Goal: Task Accomplishment & Management: Manage account settings

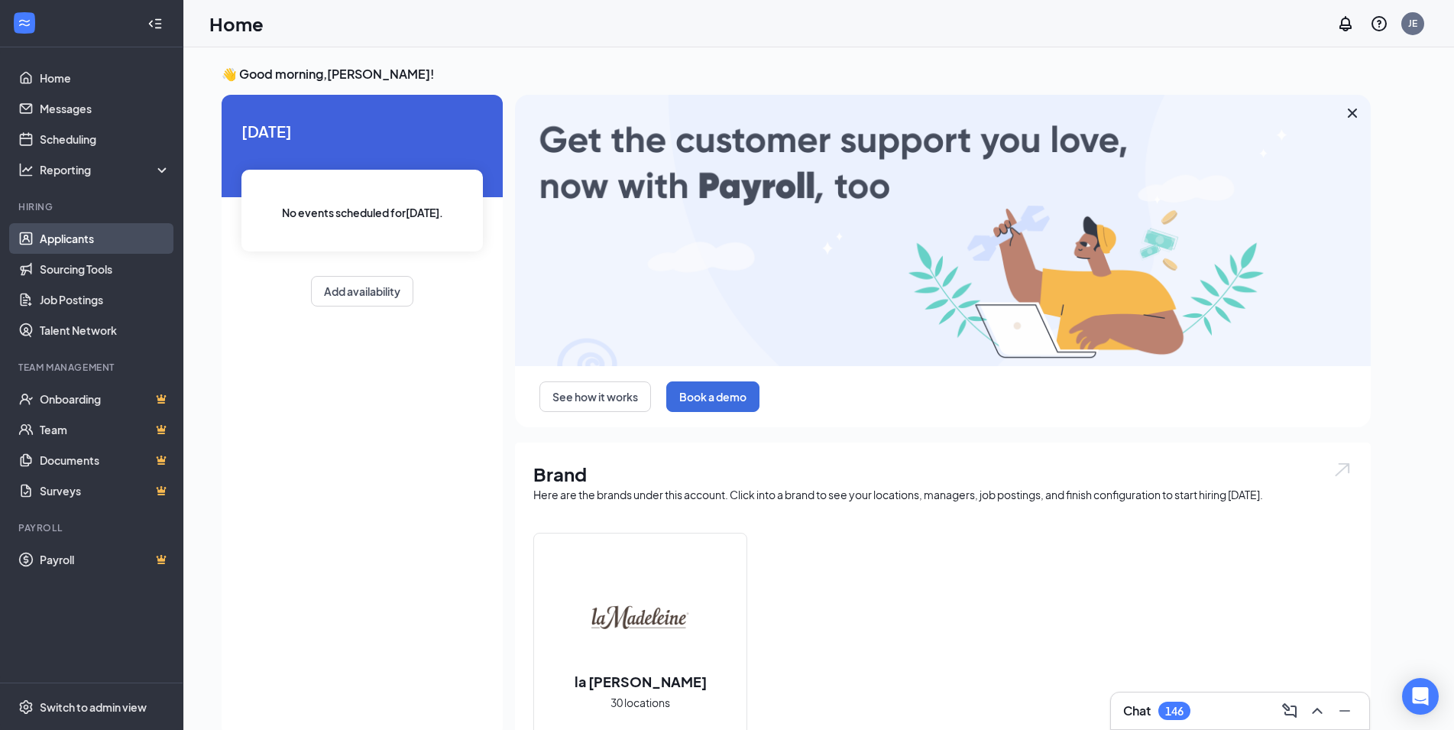
click at [93, 241] on link "Applicants" at bounding box center [105, 238] width 131 height 31
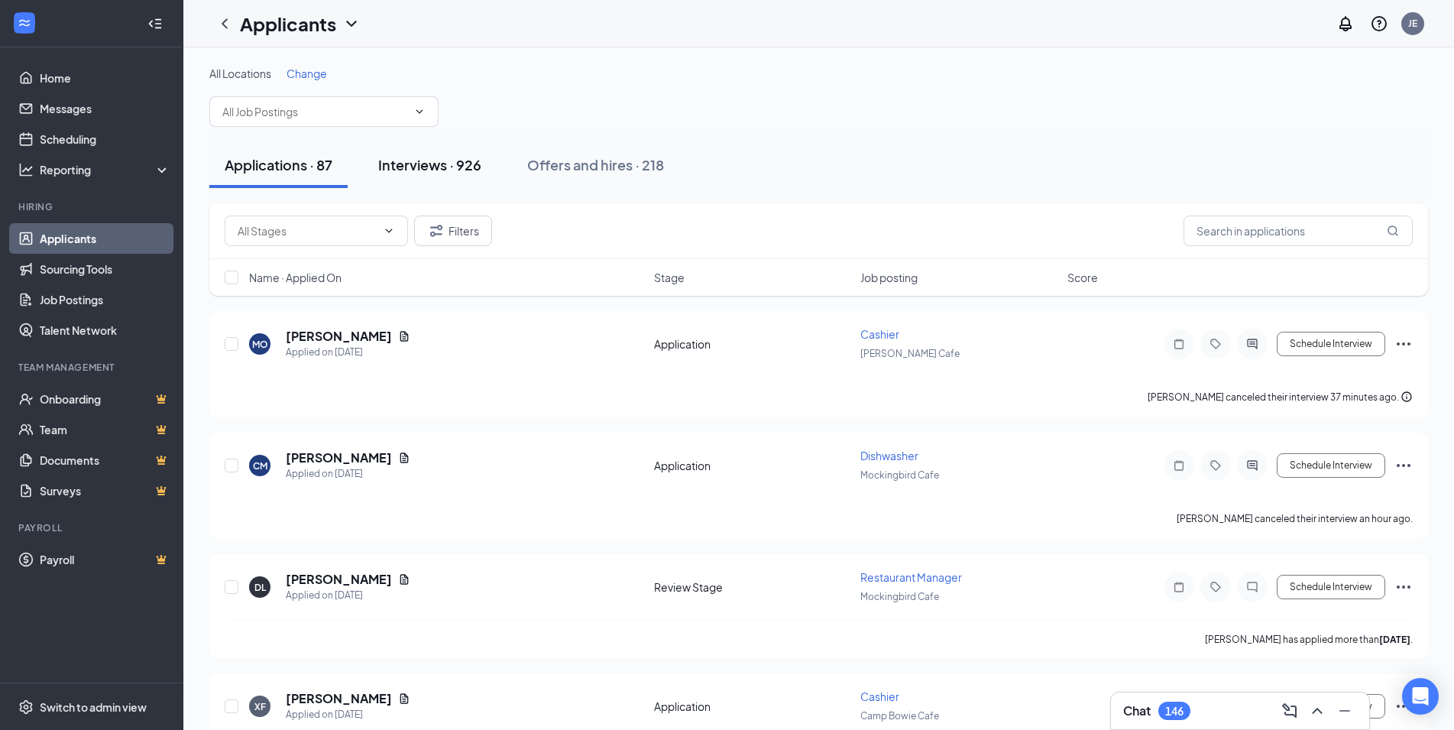
click at [444, 172] on div "Interviews · 926" at bounding box center [429, 164] width 103 height 19
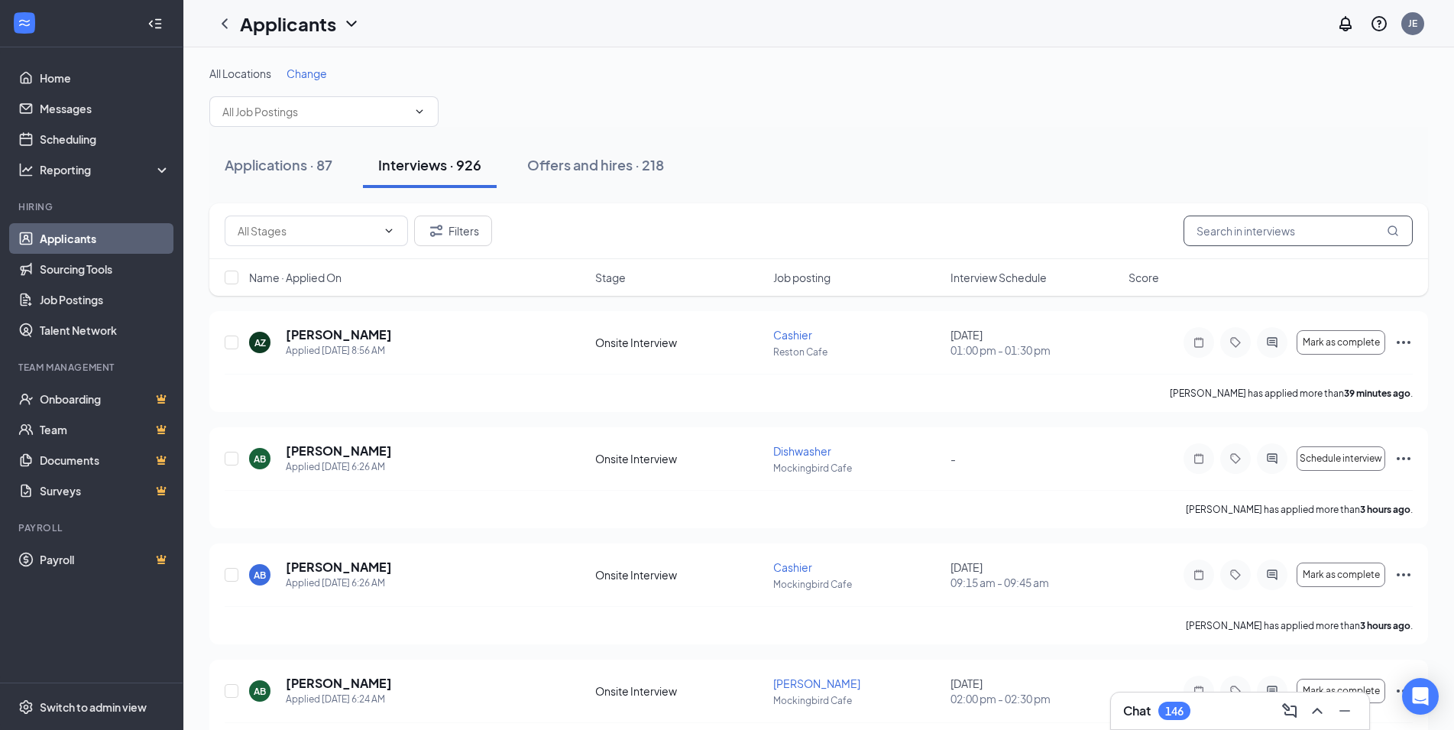
click at [1209, 225] on input "text" at bounding box center [1297, 230] width 229 height 31
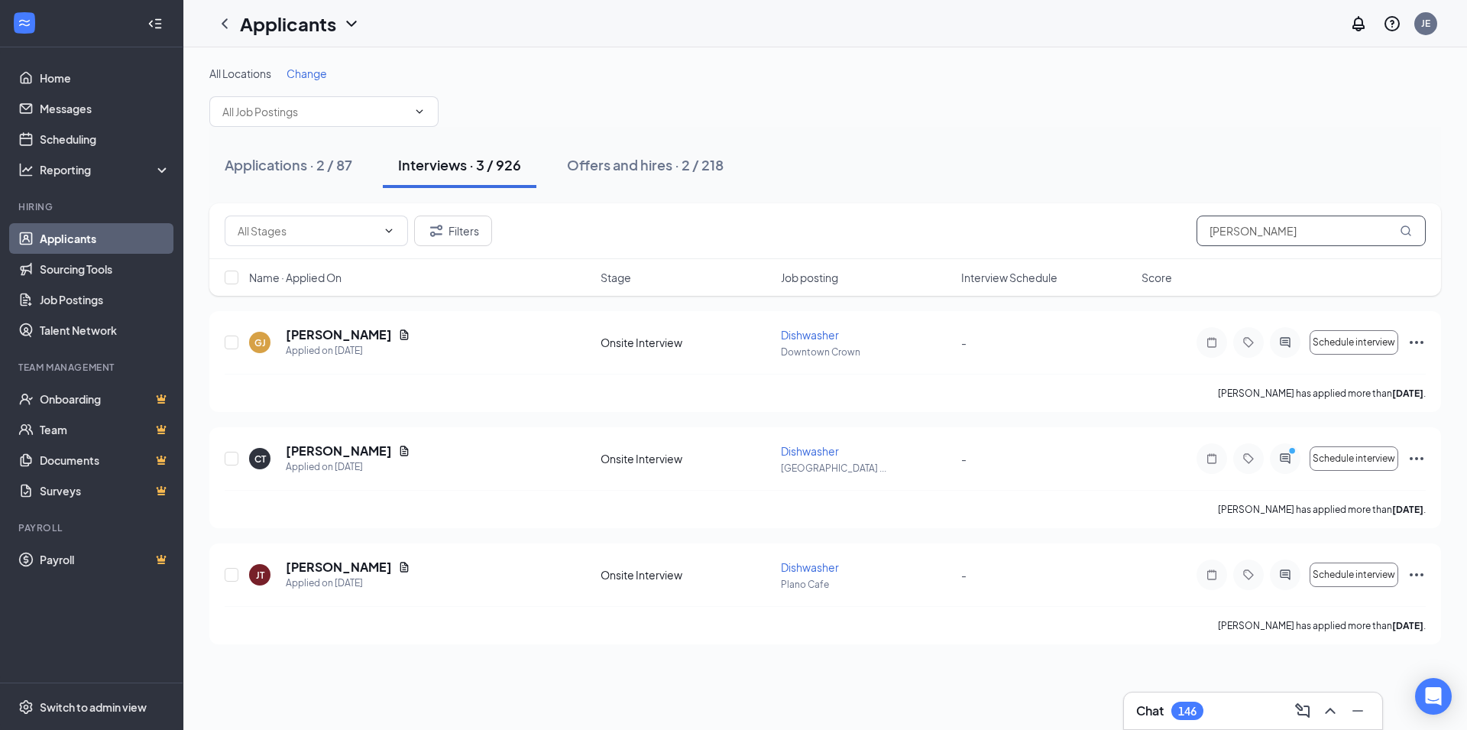
drag, startPoint x: 1257, startPoint y: 228, endPoint x: 1206, endPoint y: 231, distance: 51.2
click at [1206, 231] on input "[PERSON_NAME]" at bounding box center [1310, 230] width 229 height 31
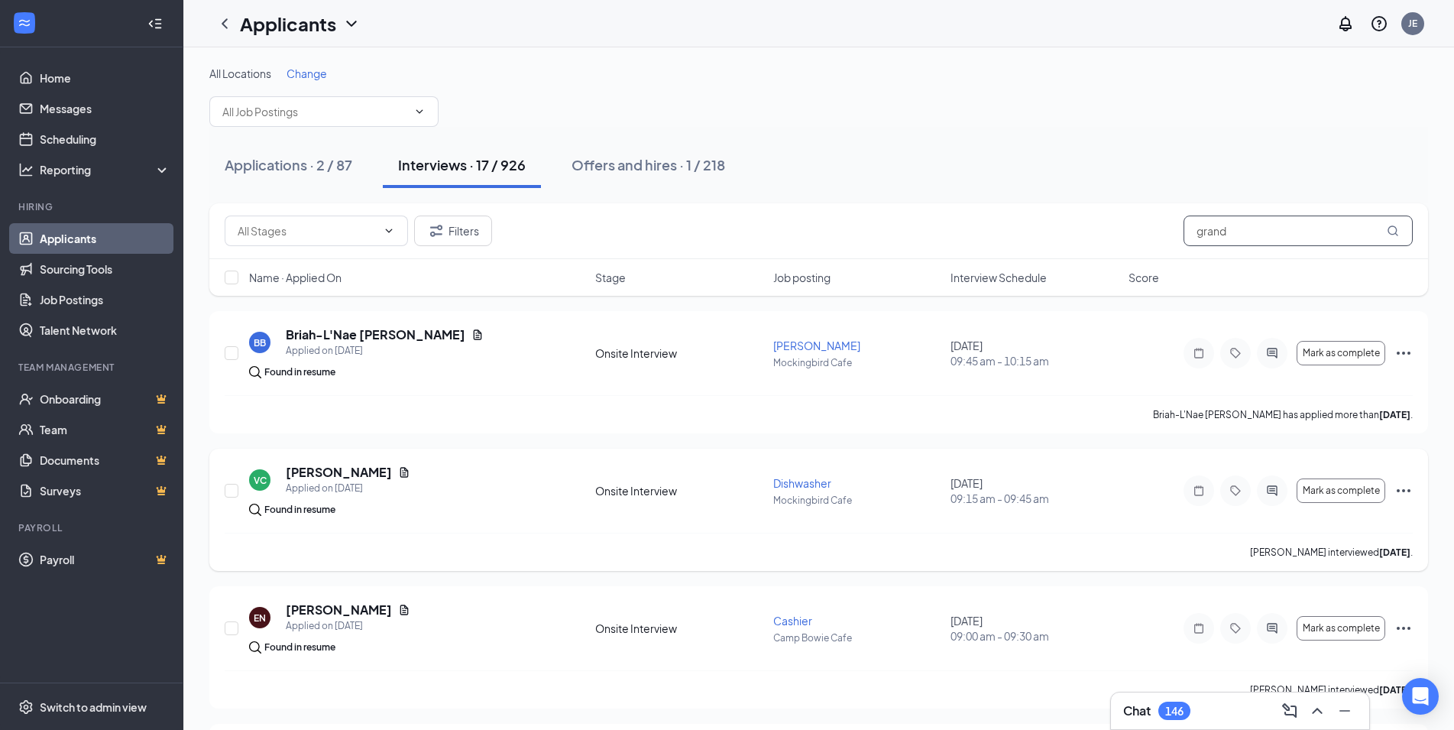
scroll to position [390, 0]
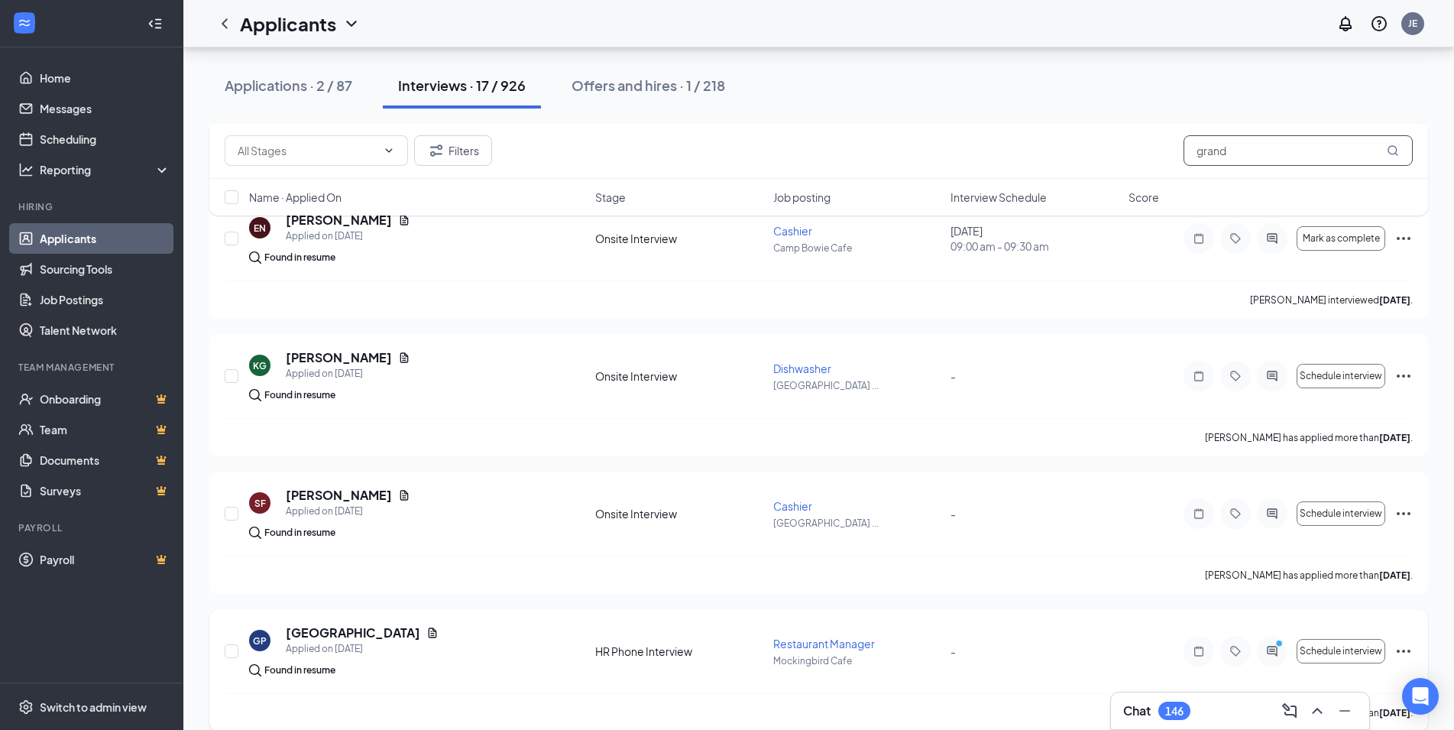
type input "grand"
click at [1407, 653] on icon "Ellipses" at bounding box center [1403, 651] width 18 height 18
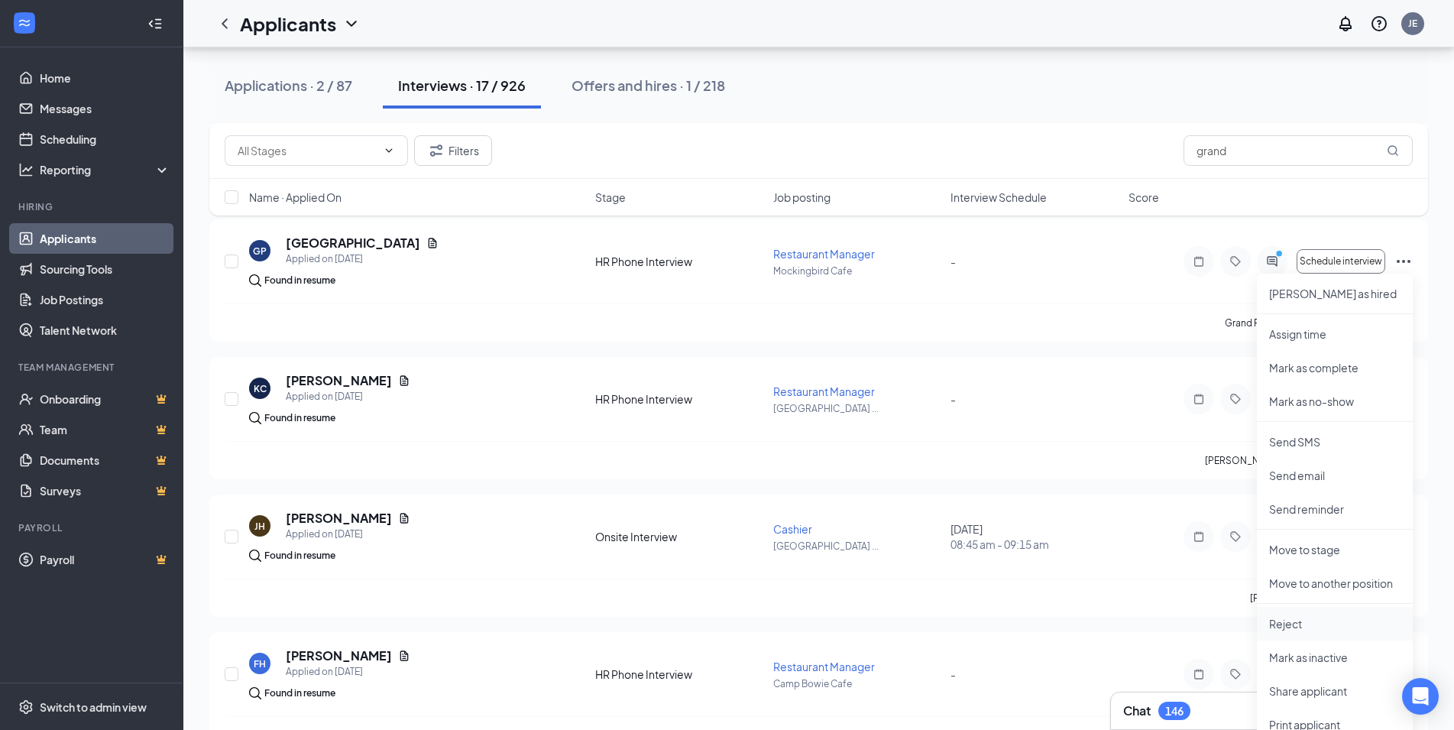
click at [1280, 617] on p "Reject" at bounding box center [1334, 623] width 131 height 15
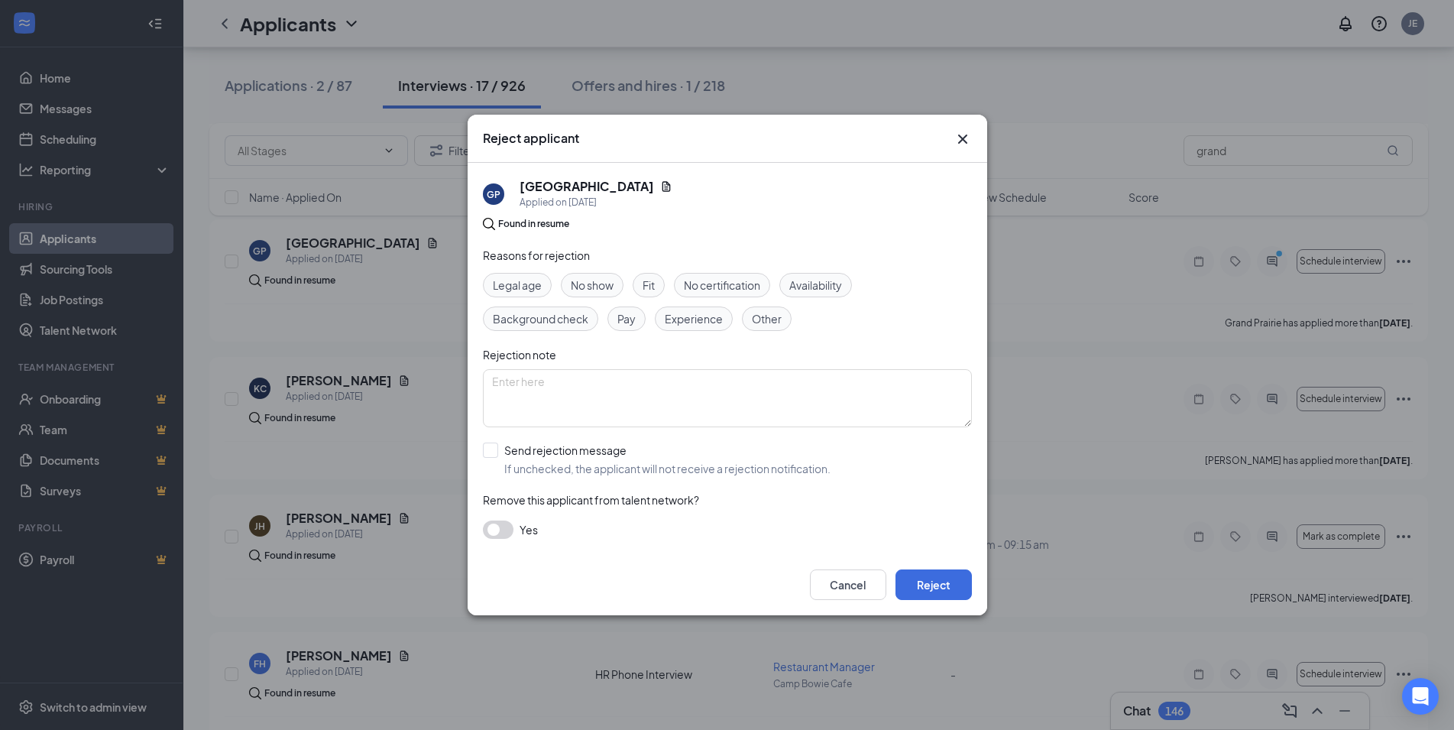
click at [655, 283] on span "Fit" at bounding box center [649, 285] width 12 height 17
click at [494, 453] on input "Send rejection message If unchecked, the applicant will not receive a rejection…" at bounding box center [657, 459] width 348 height 34
checkbox input "true"
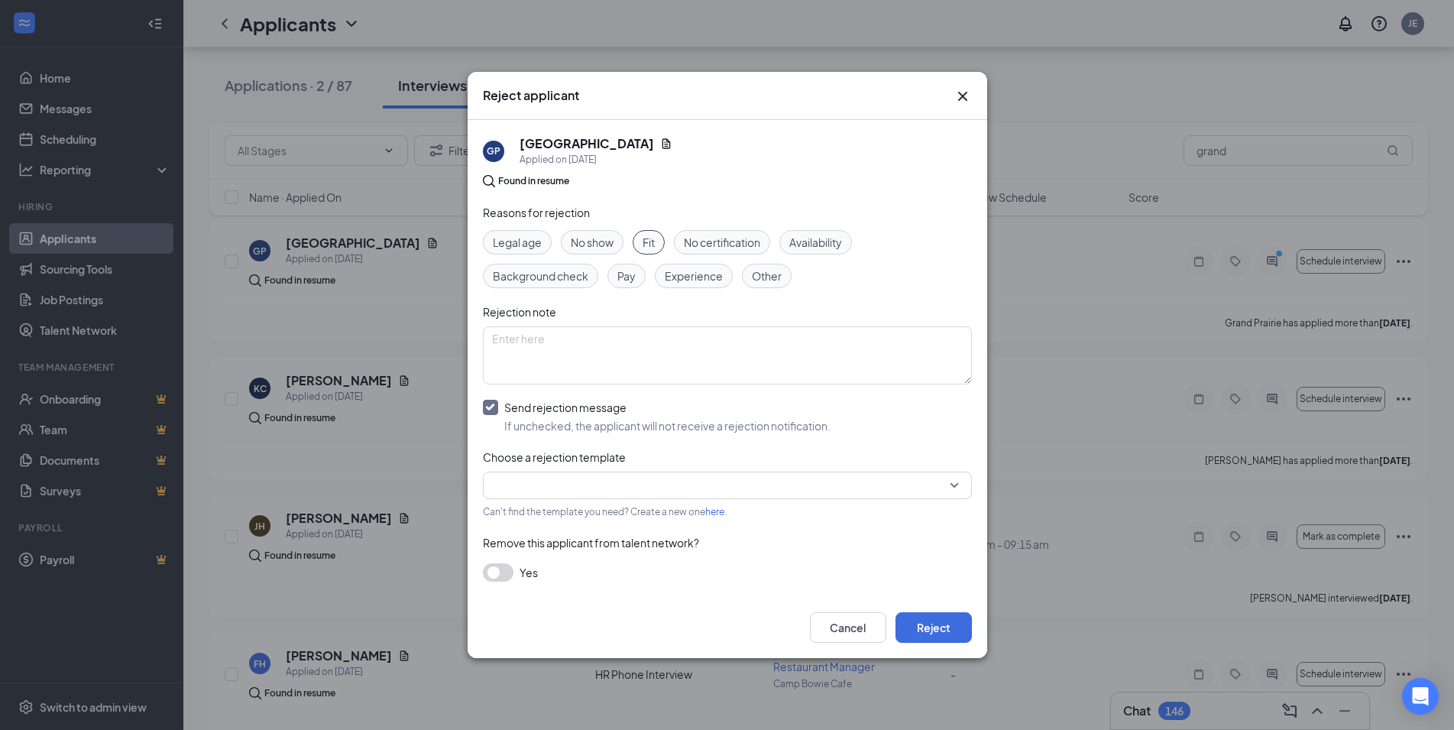
click at [697, 482] on input "search" at bounding box center [722, 485] width 460 height 26
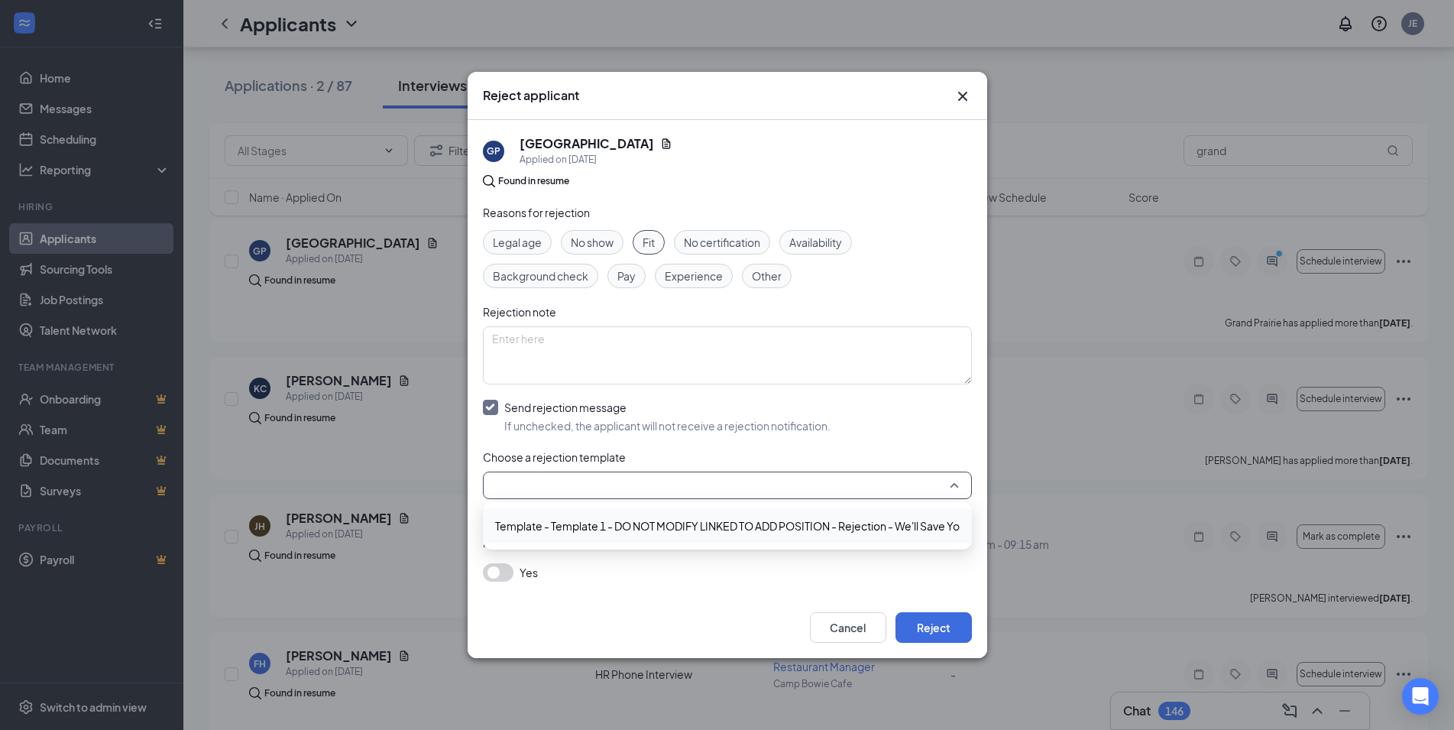
click at [642, 527] on span "Template - Template 1 - DO NOT MODIFY LINKED TO ADD POSITION - Rejection - We'l…" at bounding box center [761, 525] width 532 height 17
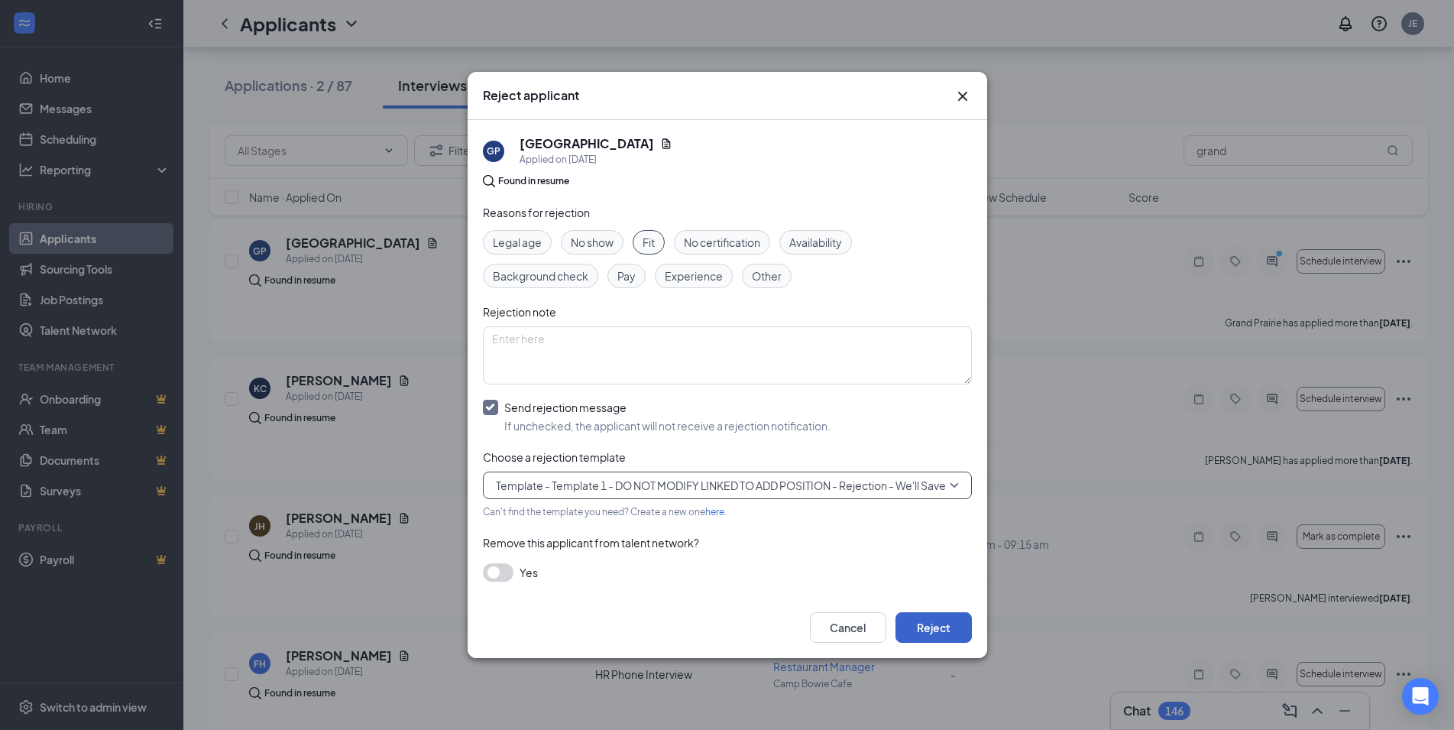
click at [941, 620] on button "Reject" at bounding box center [933, 627] width 76 height 31
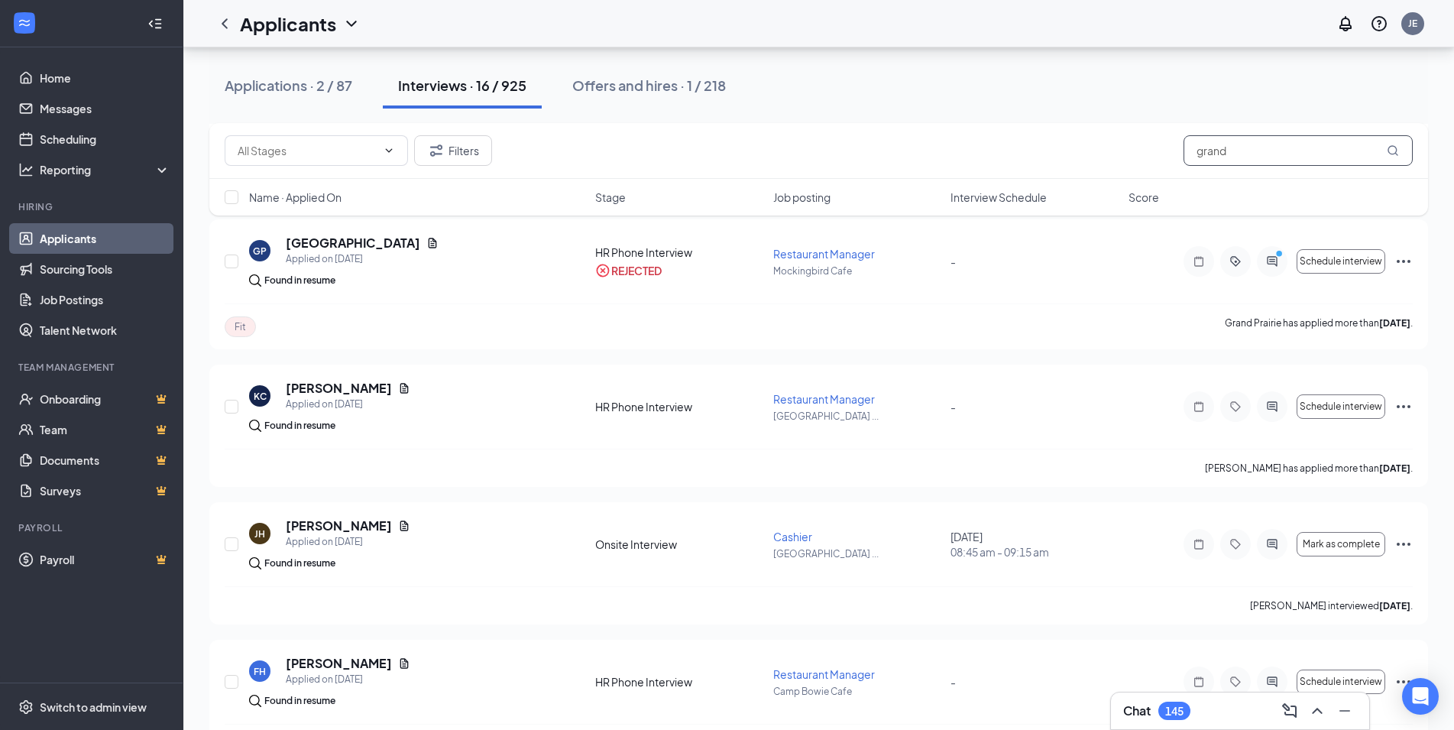
drag, startPoint x: 1244, startPoint y: 147, endPoint x: 1148, endPoint y: 150, distance: 95.5
click at [1183, 150] on input "grand" at bounding box center [1297, 150] width 229 height 31
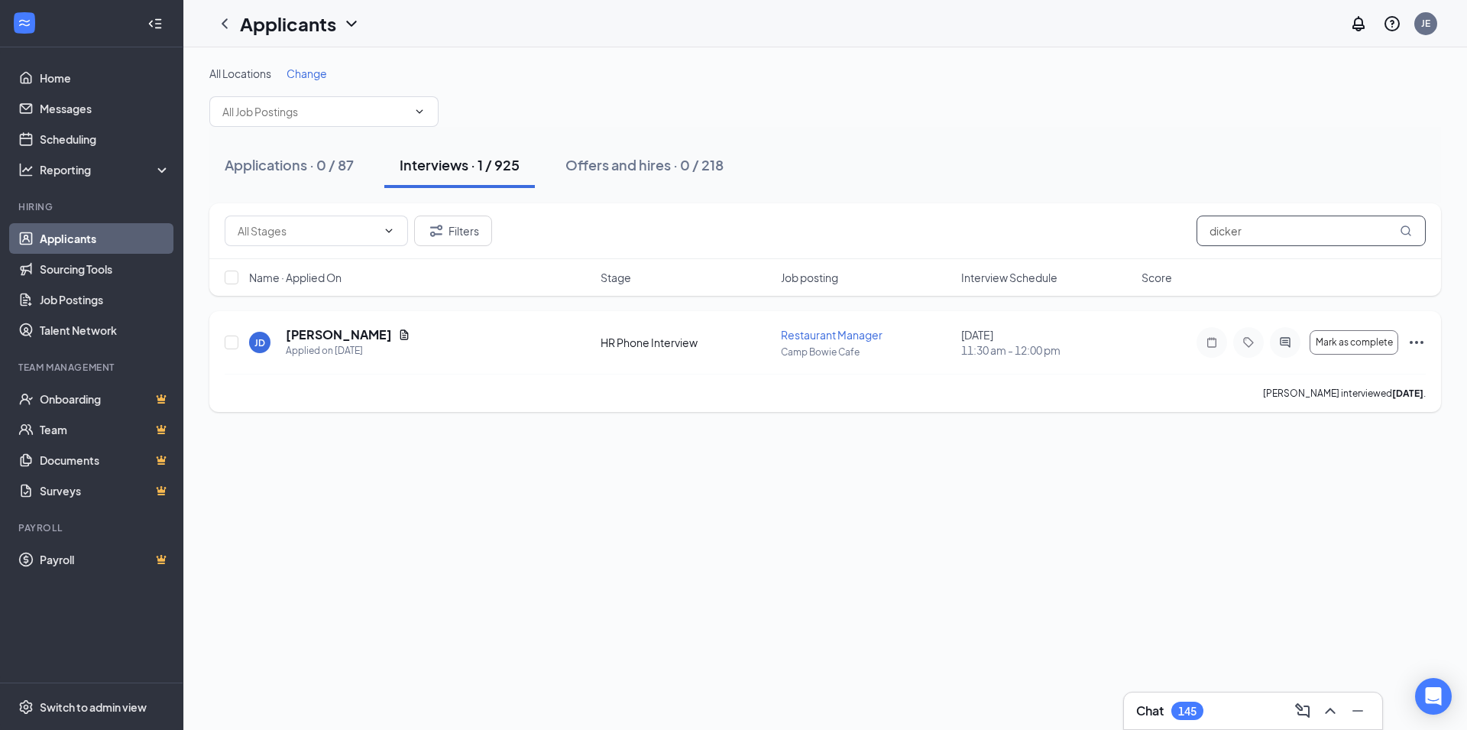
type input "dicker"
click at [1420, 344] on icon "Ellipses" at bounding box center [1416, 342] width 18 height 18
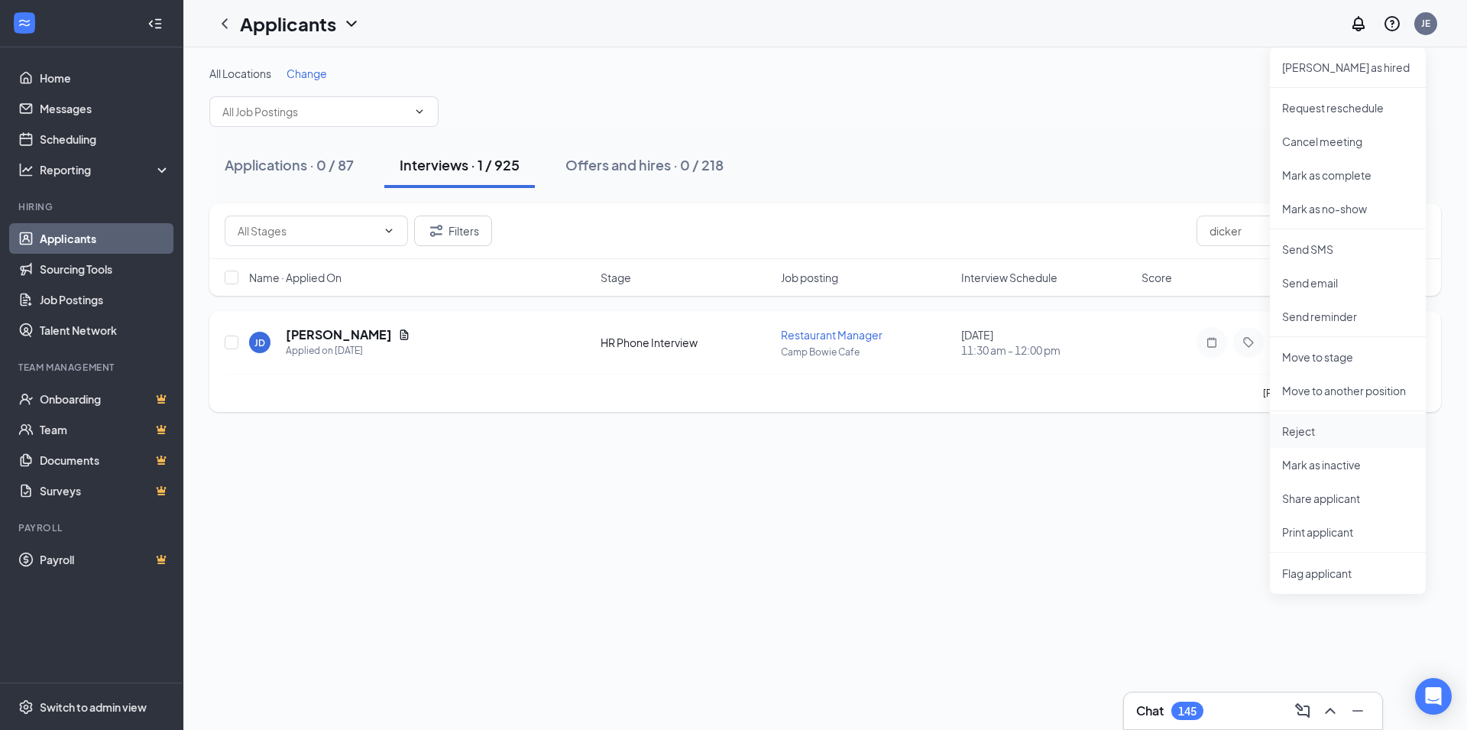
click at [1313, 433] on p "Reject" at bounding box center [1347, 430] width 131 height 15
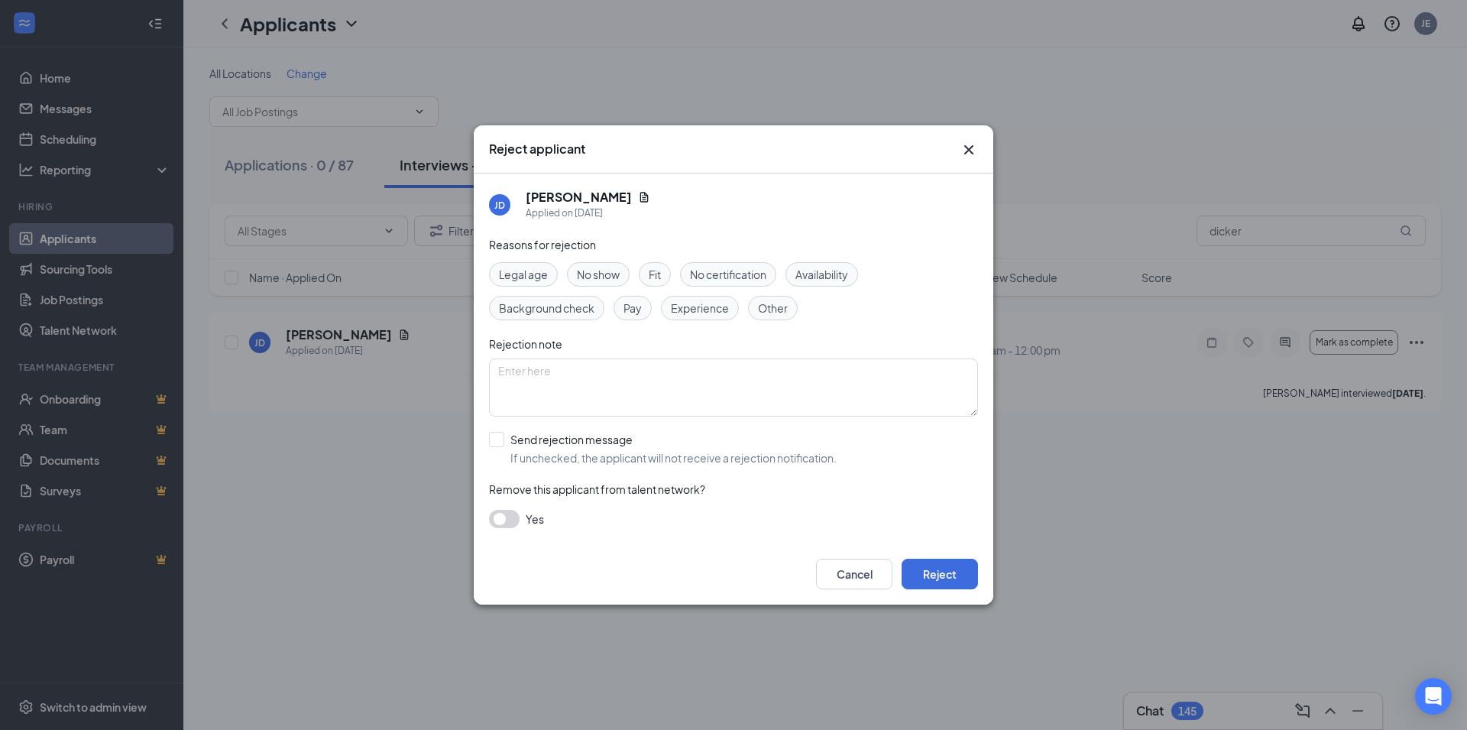
click at [704, 309] on span "Experience" at bounding box center [700, 307] width 58 height 17
click at [494, 444] on input "Send rejection message If unchecked, the applicant will not receive a rejection…" at bounding box center [663, 449] width 348 height 34
checkbox input "true"
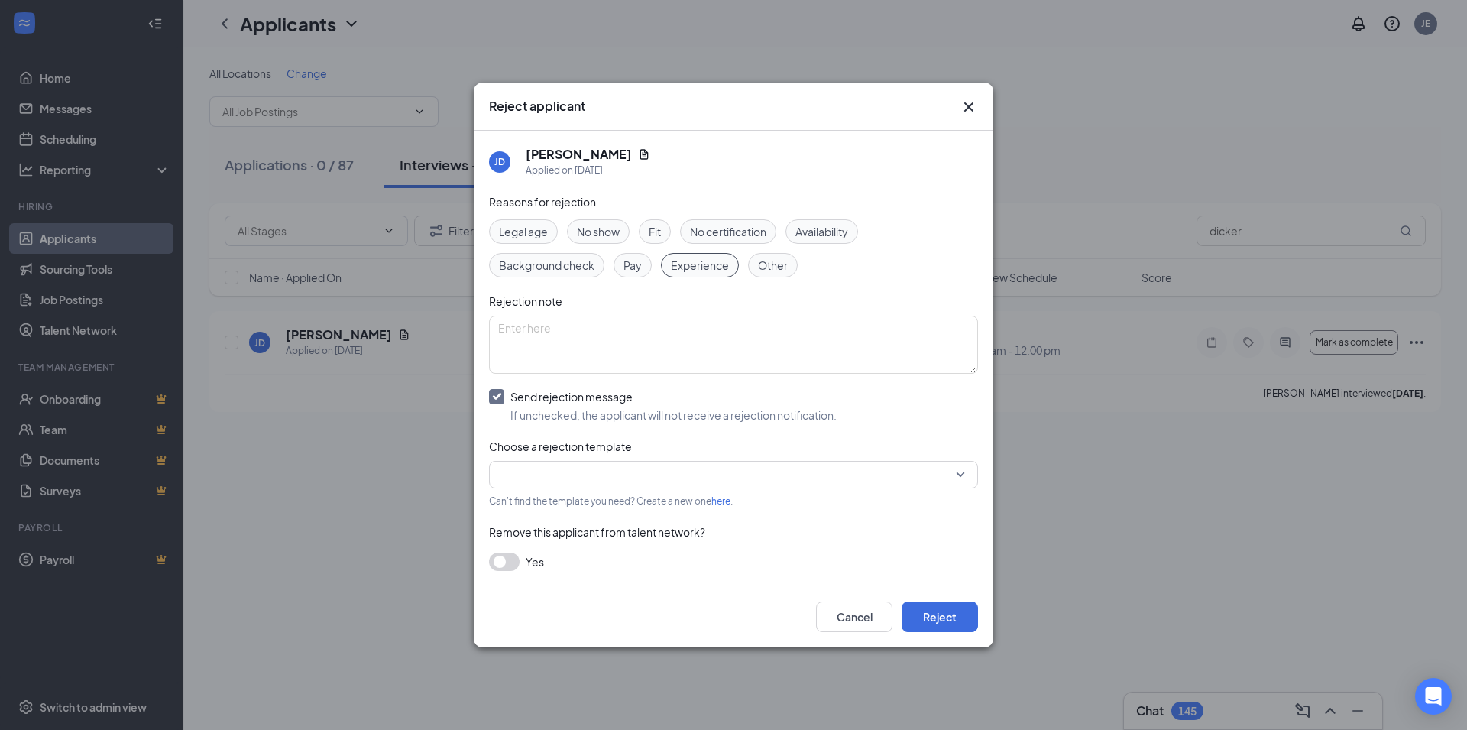
click at [962, 480] on div at bounding box center [733, 475] width 489 height 28
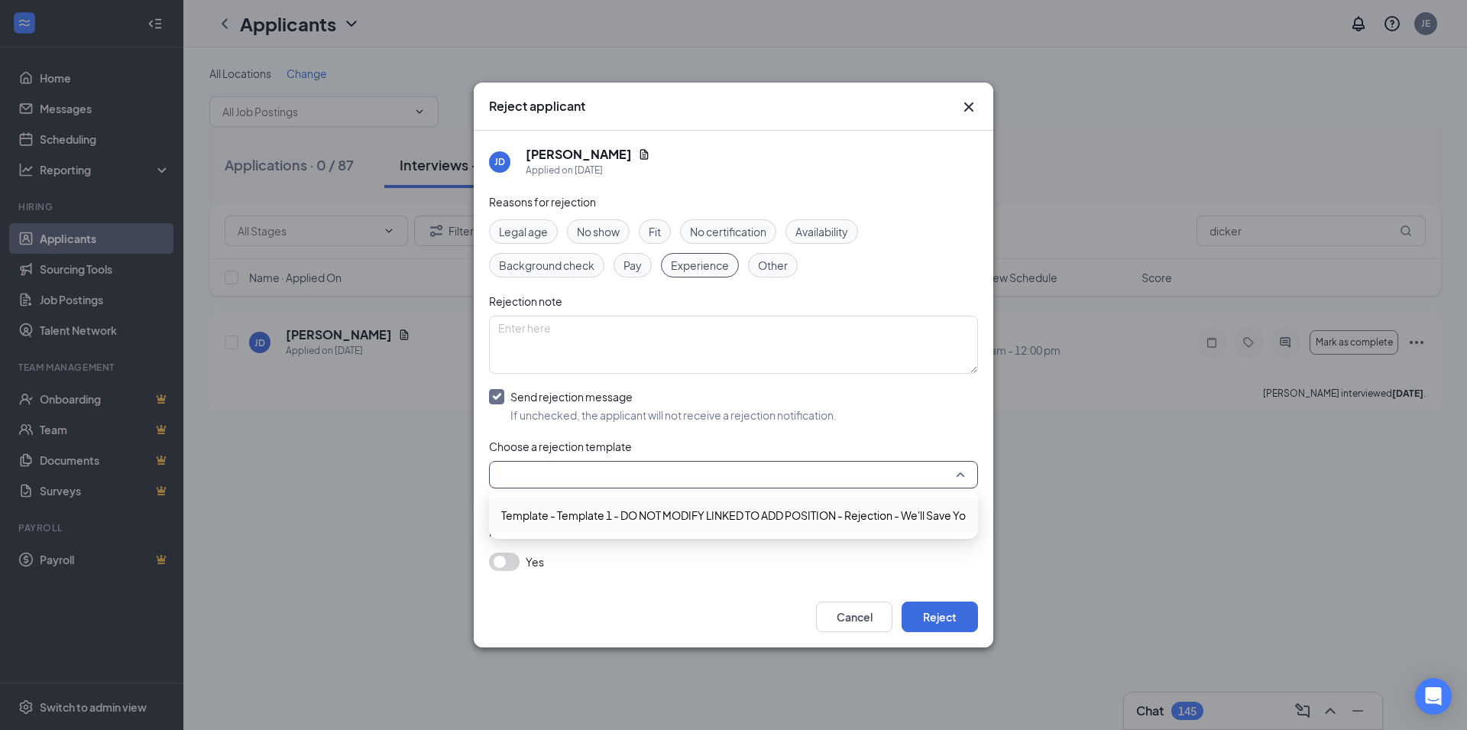
click at [730, 518] on span "Template - Template 1 - DO NOT MODIFY LINKED TO ADD POSITION - Rejection - We'l…" at bounding box center [767, 515] width 532 height 17
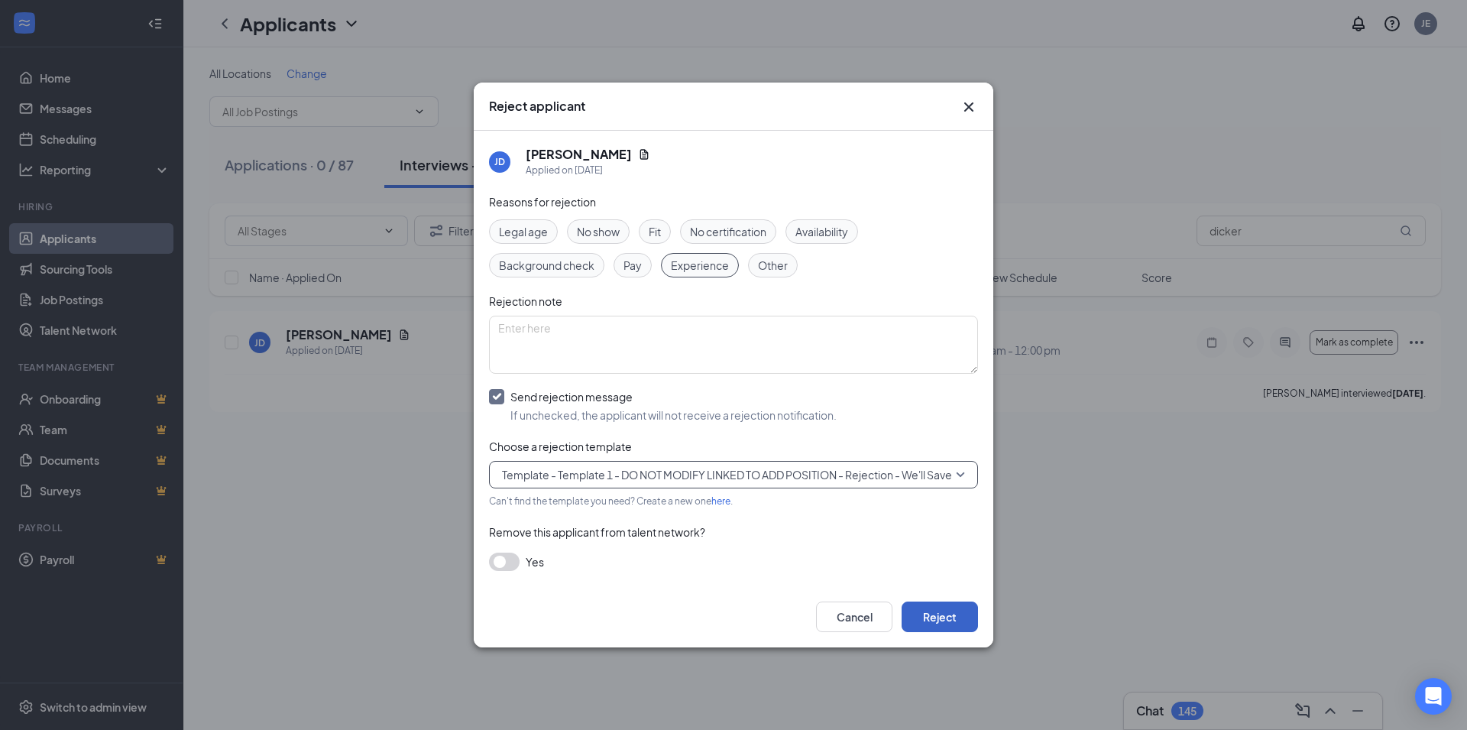
click at [926, 621] on button "Reject" at bounding box center [940, 616] width 76 height 31
